Goal: Information Seeking & Learning: Learn about a topic

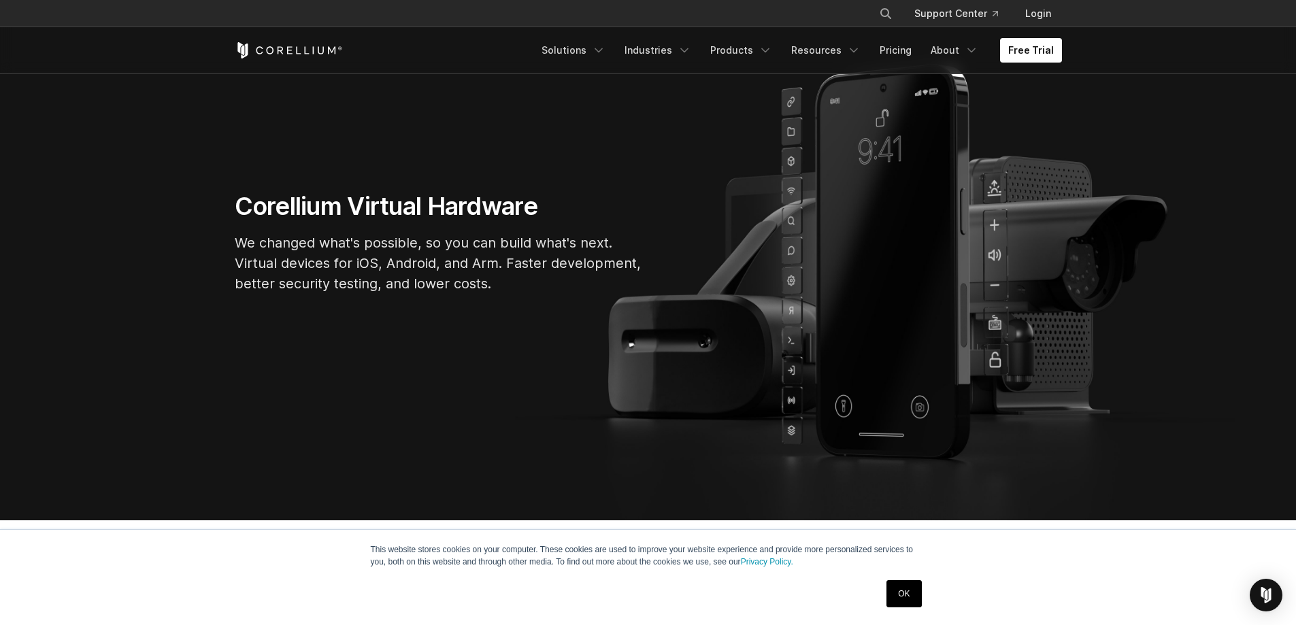
click at [912, 591] on link "OK" at bounding box center [903, 593] width 35 height 27
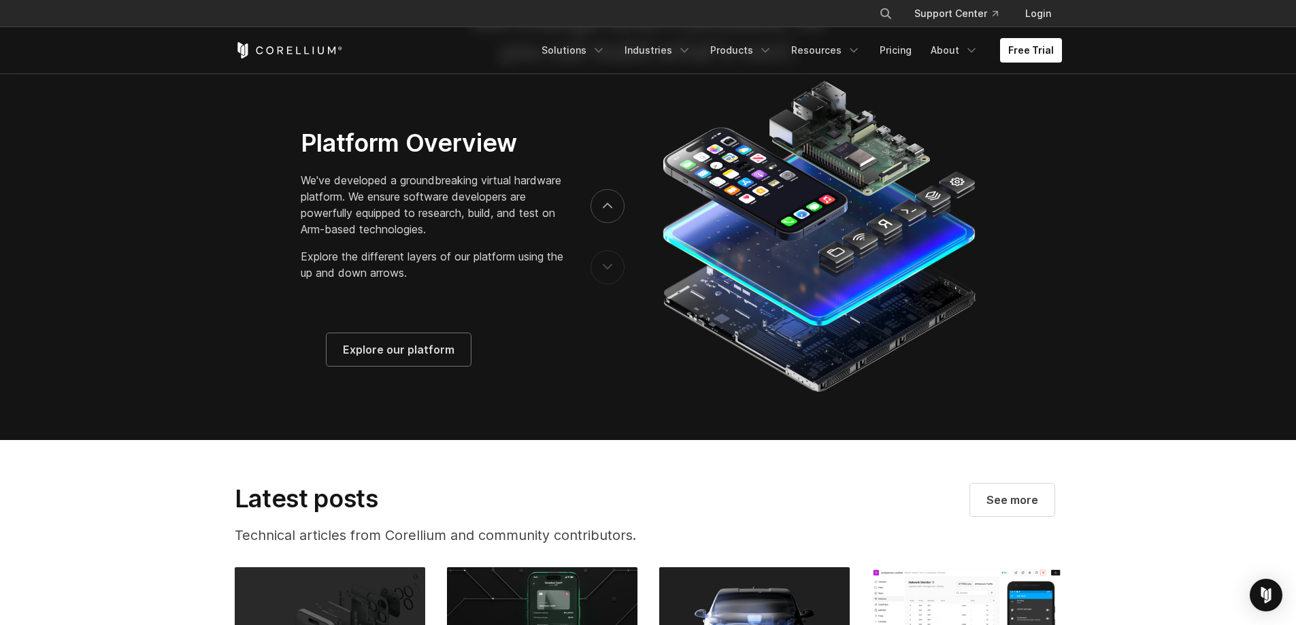
scroll to position [2041, 0]
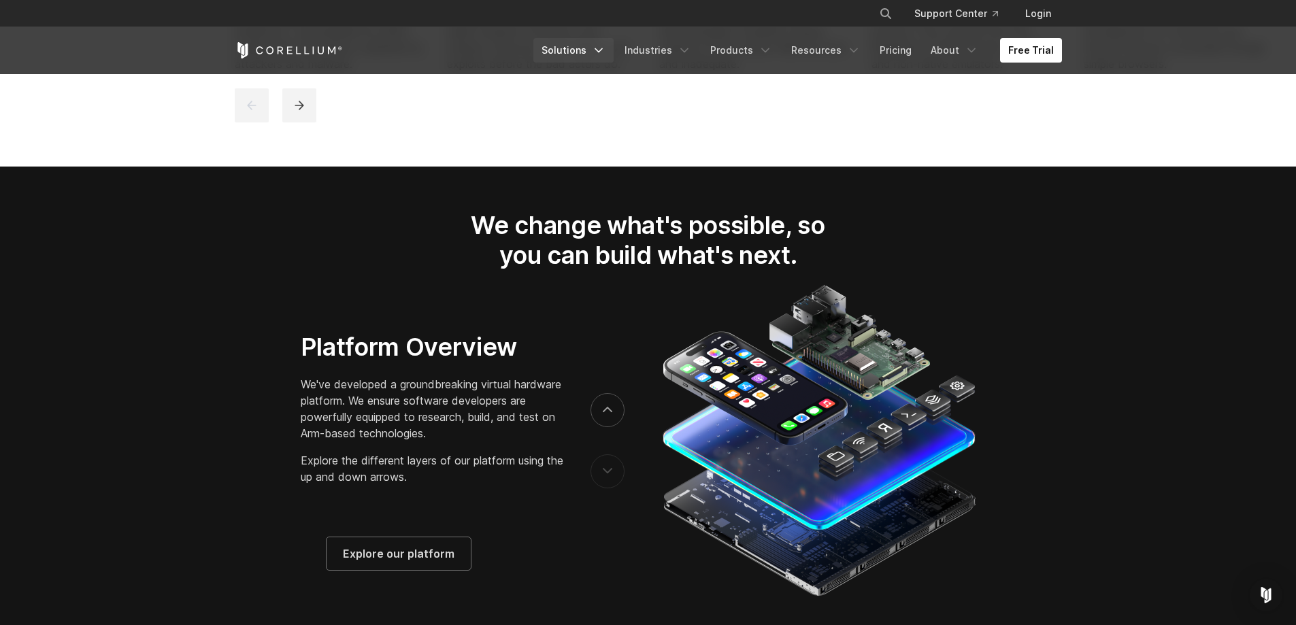
click at [578, 51] on link "Solutions" at bounding box center [573, 50] width 80 height 24
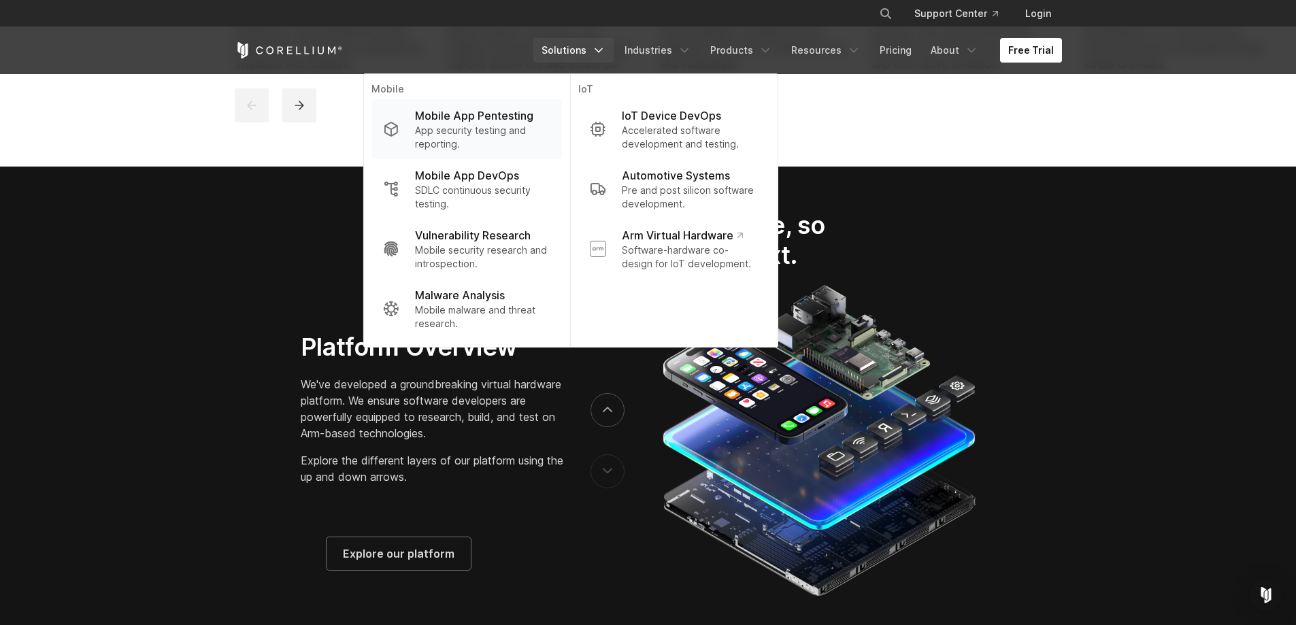
click at [454, 124] on p "App security testing and reporting." at bounding box center [482, 137] width 135 height 27
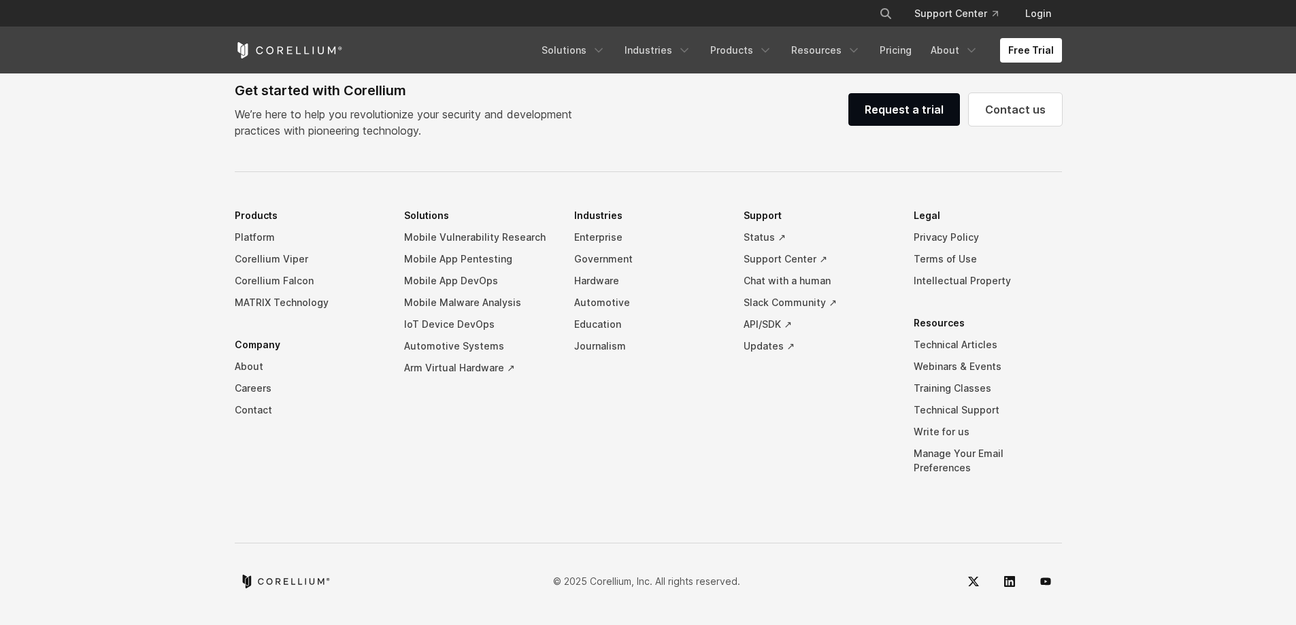
scroll to position [3975, 0]
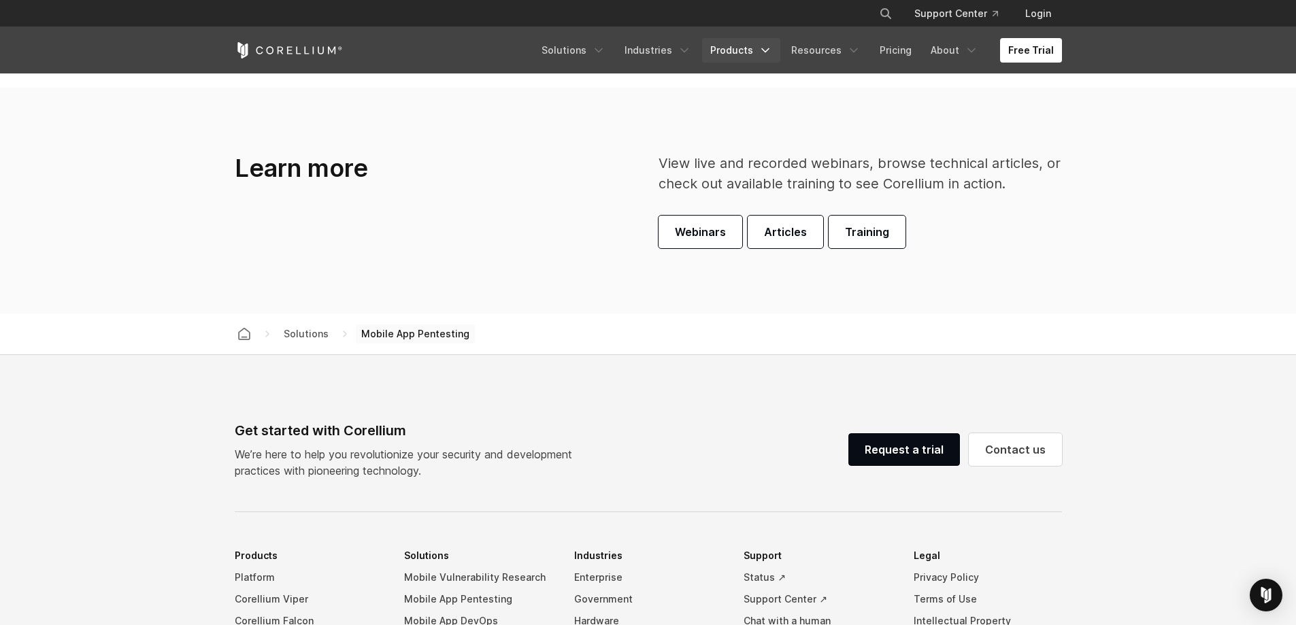
click at [728, 50] on link "Products" at bounding box center [741, 50] width 78 height 24
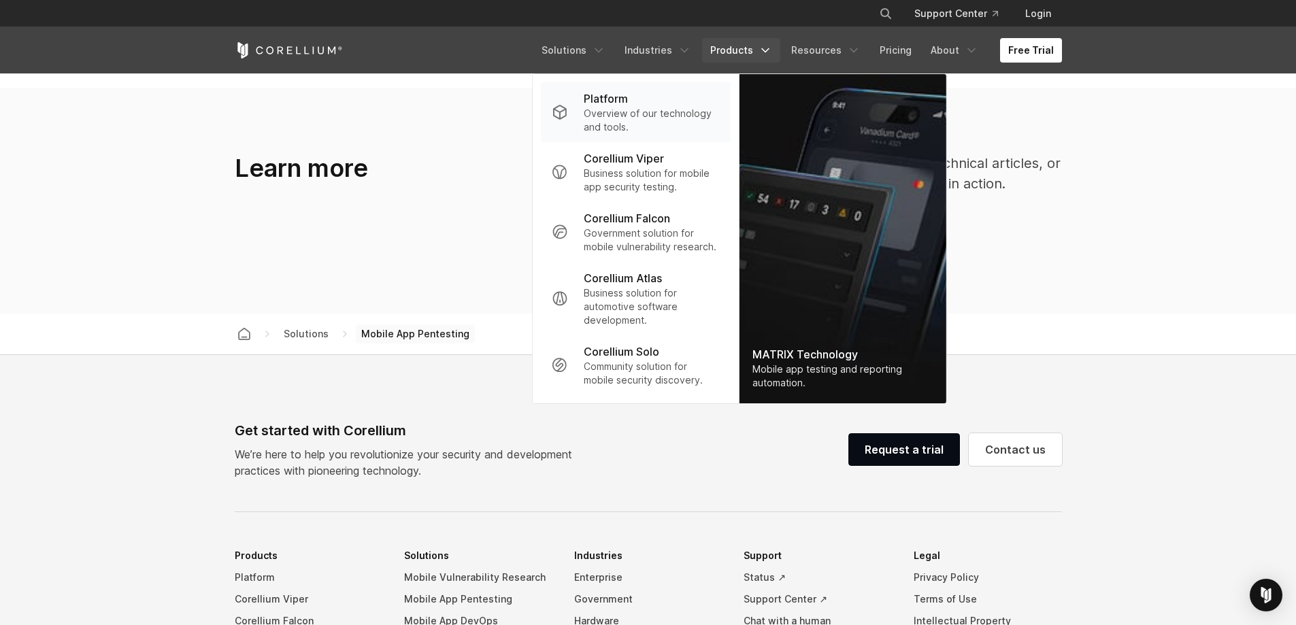
click at [641, 121] on p "Overview of our technology and tools." at bounding box center [651, 120] width 135 height 27
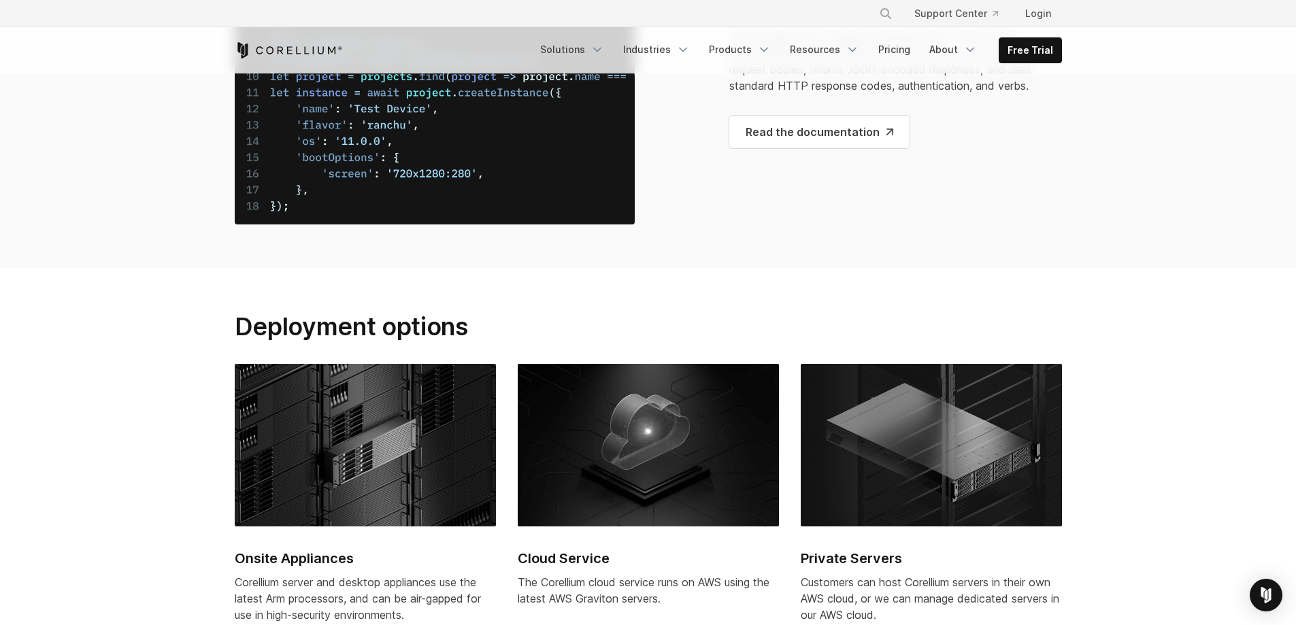
scroll to position [5267, 0]
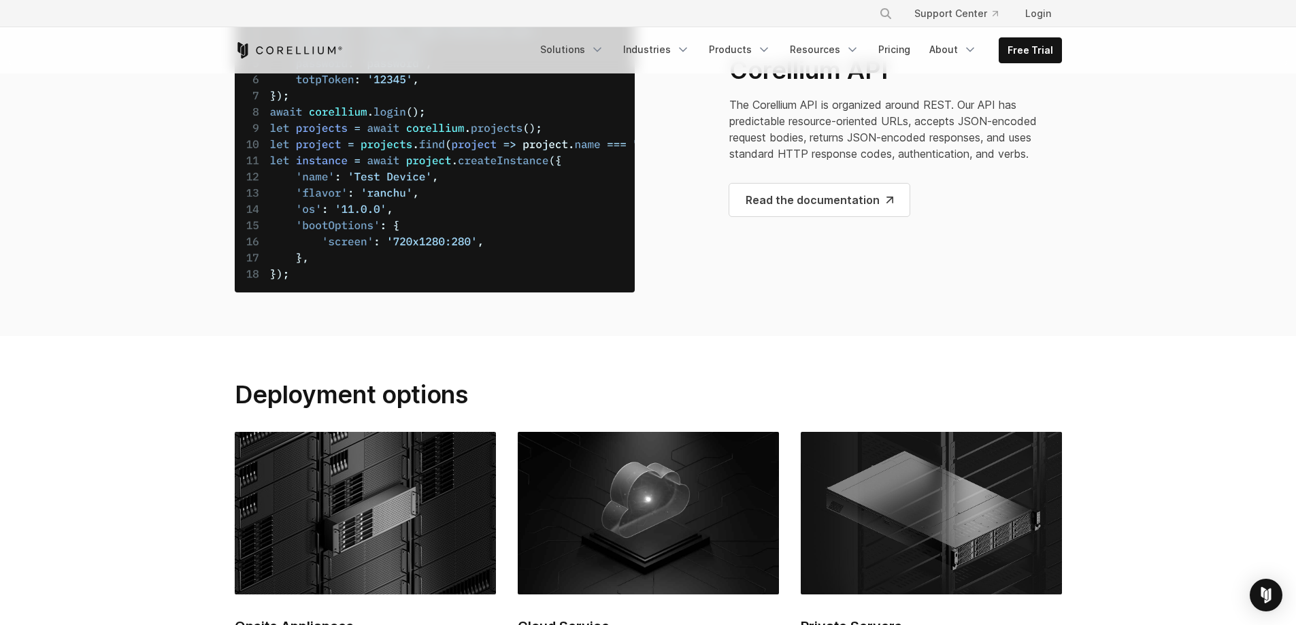
click at [286, 45] on icon "Corellium Home" at bounding box center [289, 50] width 108 height 16
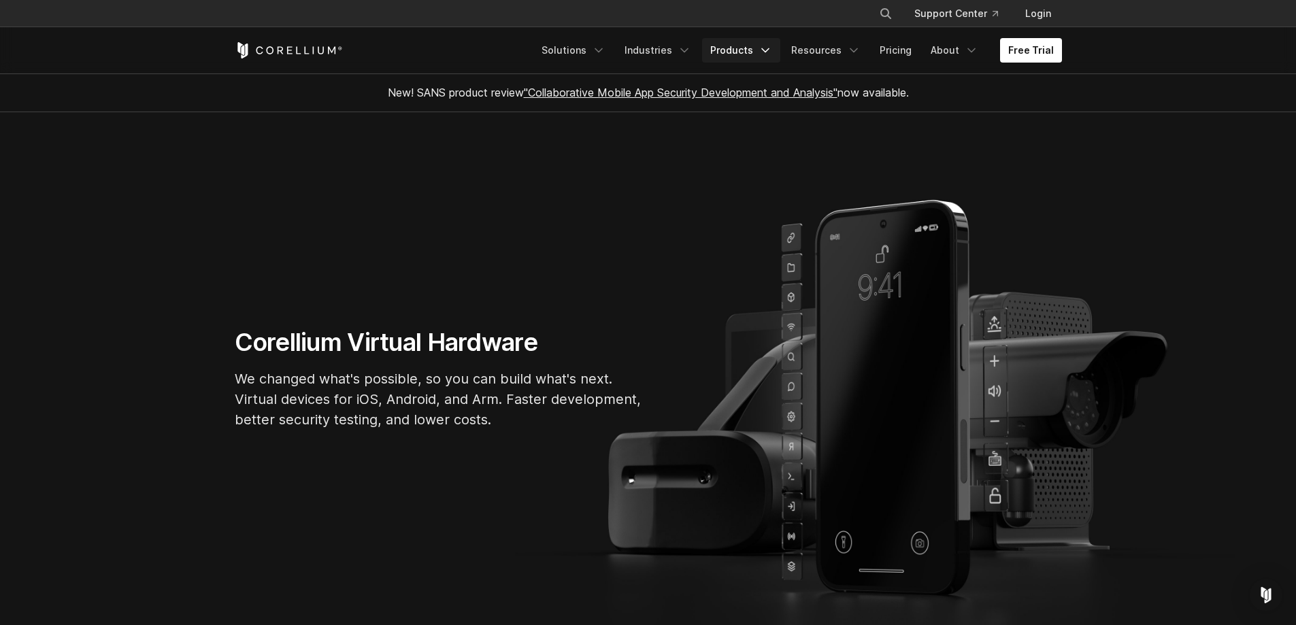
click at [761, 46] on icon "Navigation Menu" at bounding box center [765, 51] width 14 height 14
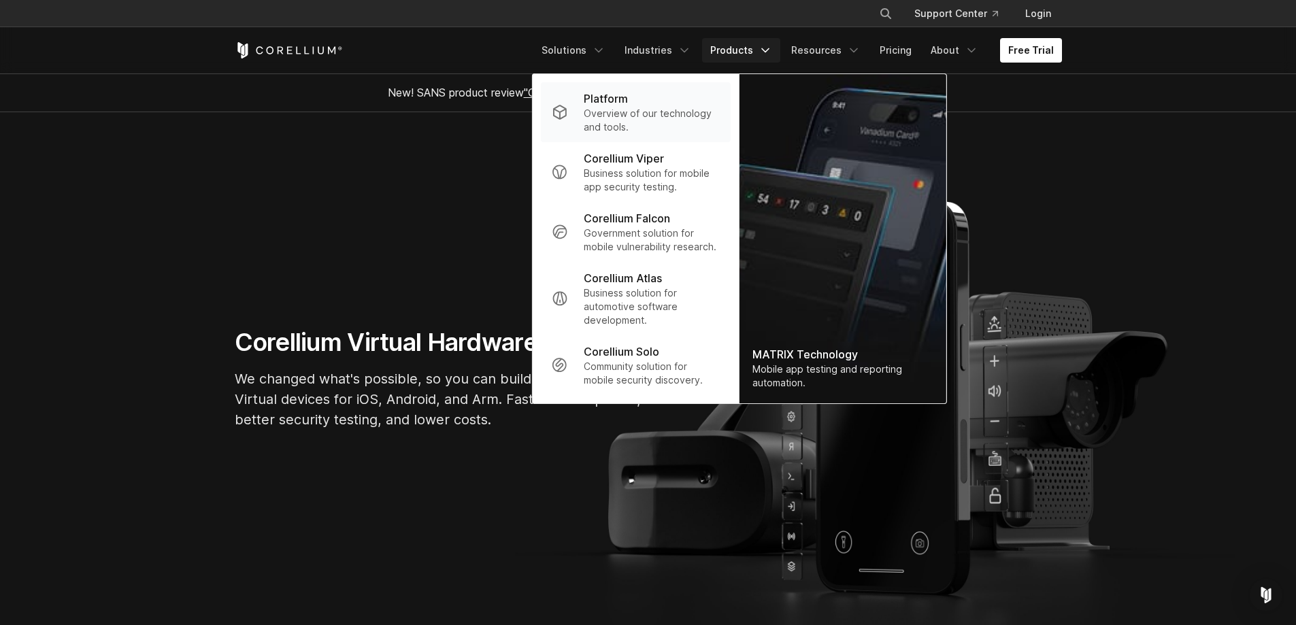
click at [645, 113] on p "Overview of our technology and tools." at bounding box center [651, 120] width 135 height 27
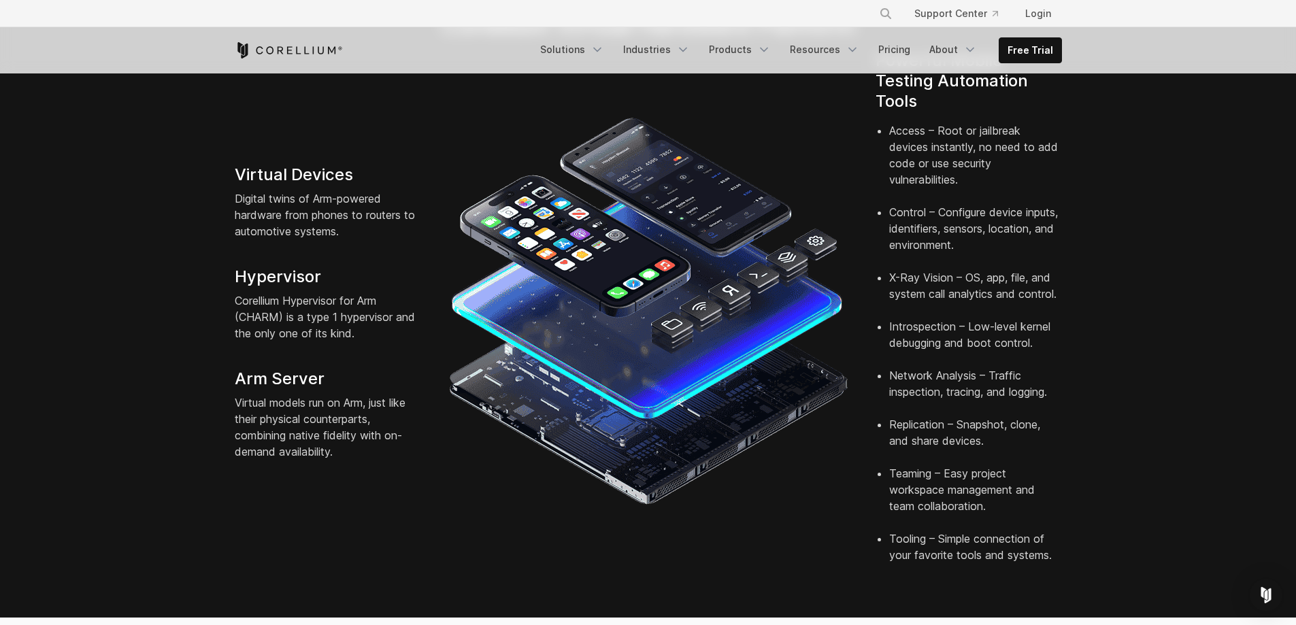
drag, startPoint x: 495, startPoint y: 67, endPoint x: 526, endPoint y: 56, distance: 33.1
click at [505, 63] on div "Free Trial Solutions" at bounding box center [648, 50] width 827 height 46
click at [534, 54] on link "Solutions" at bounding box center [572, 49] width 80 height 24
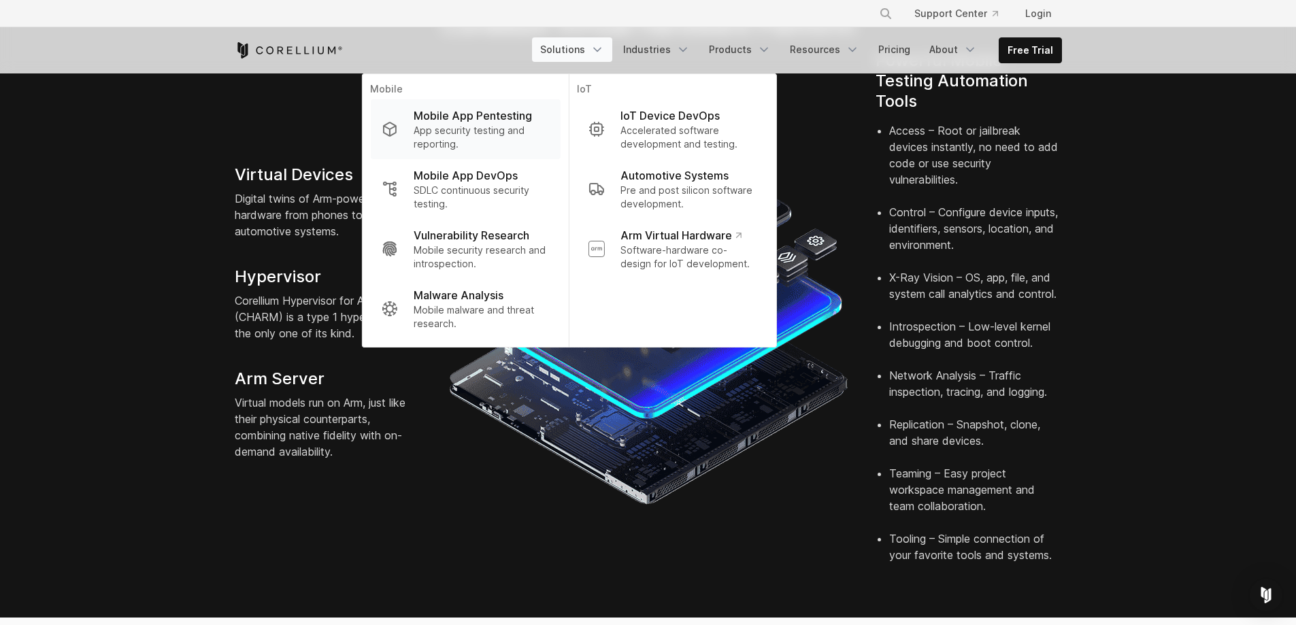
click at [495, 120] on p "Mobile App Pentesting" at bounding box center [473, 115] width 118 height 16
